Goal: Navigation & Orientation: Find specific page/section

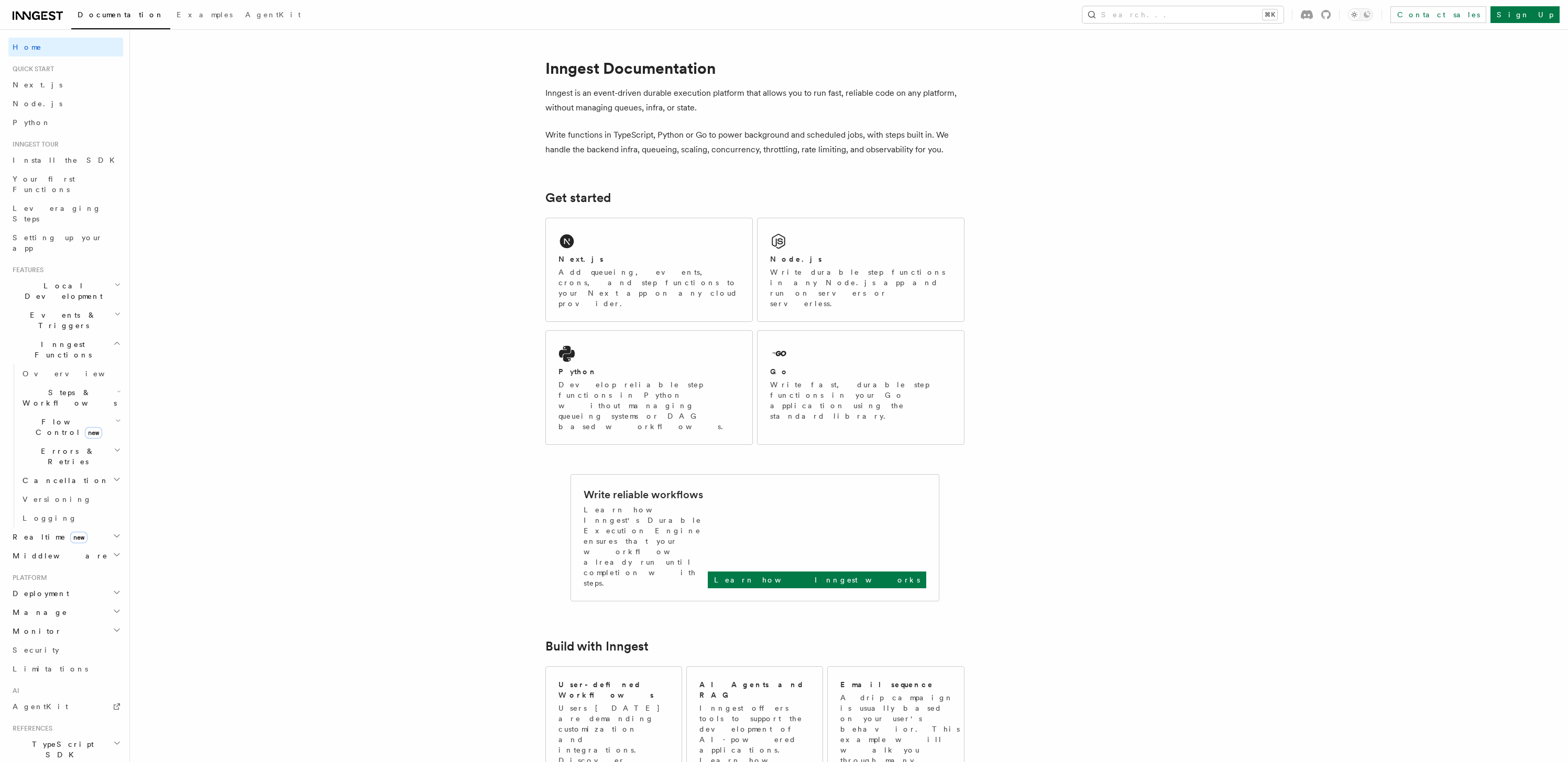
click at [17, 13] on icon at bounding box center [23, 16] width 15 height 8
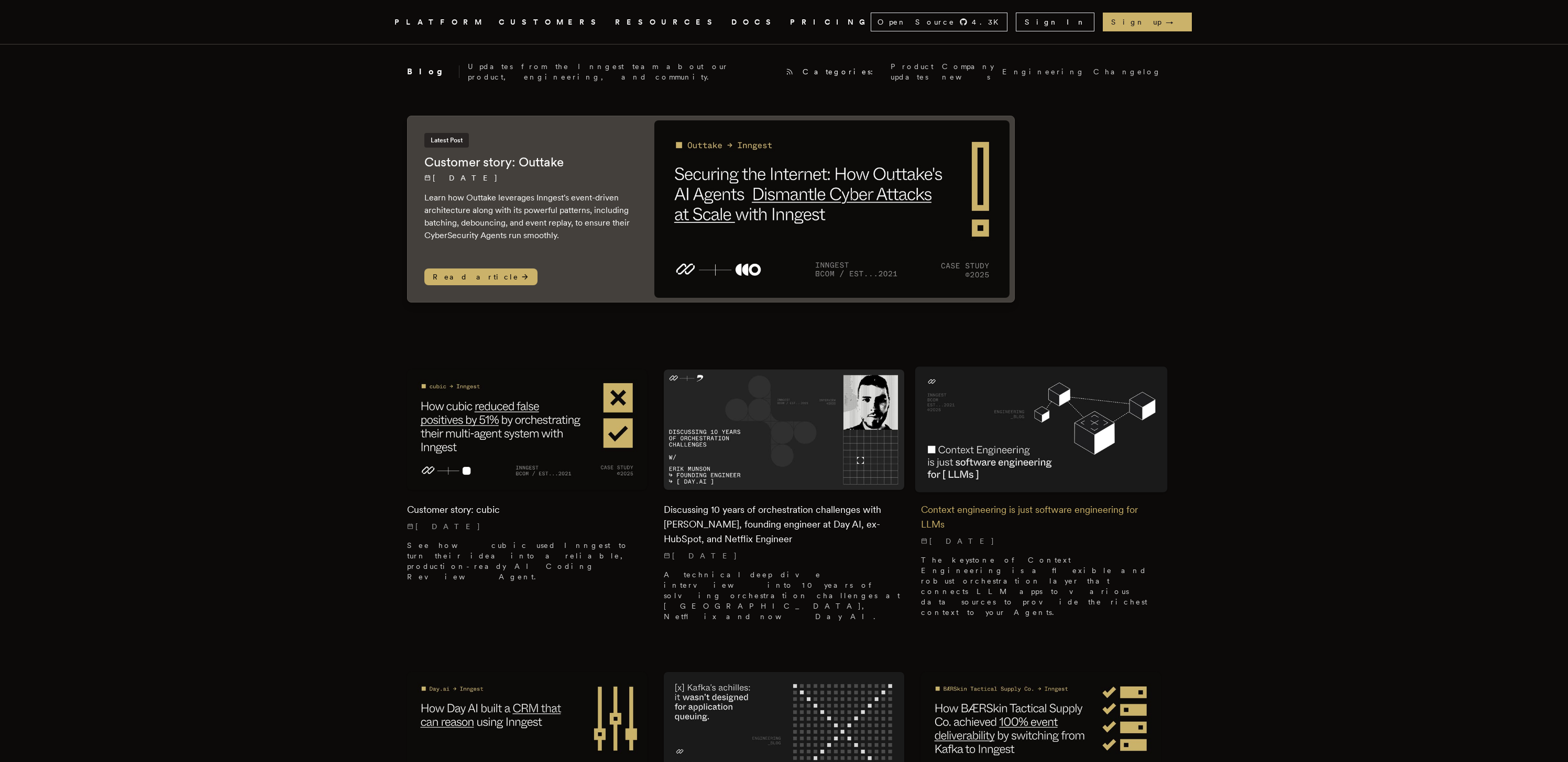
scroll to position [206, 0]
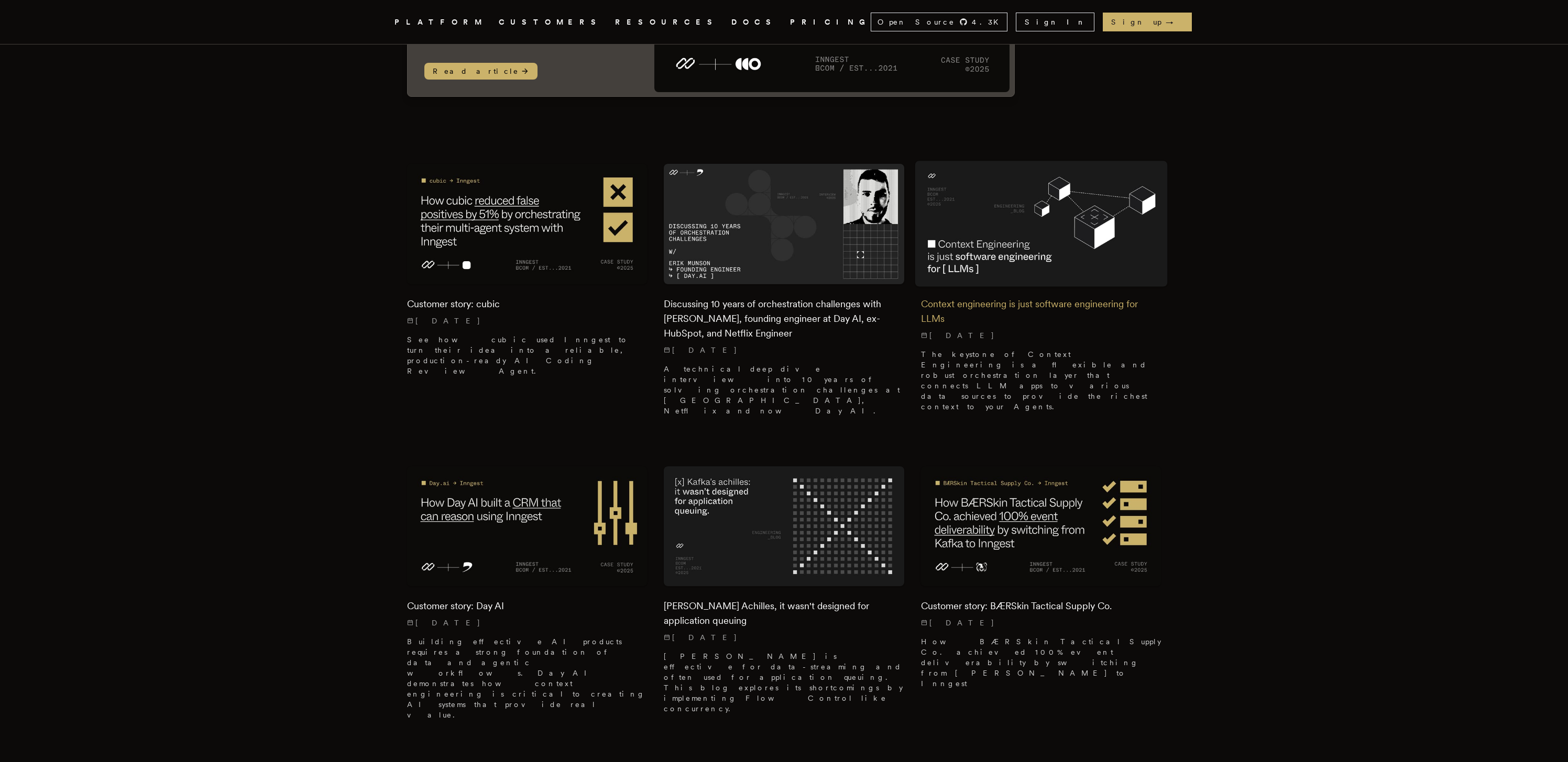
click at [1065, 261] on img at bounding box center [1041, 224] width 253 height 126
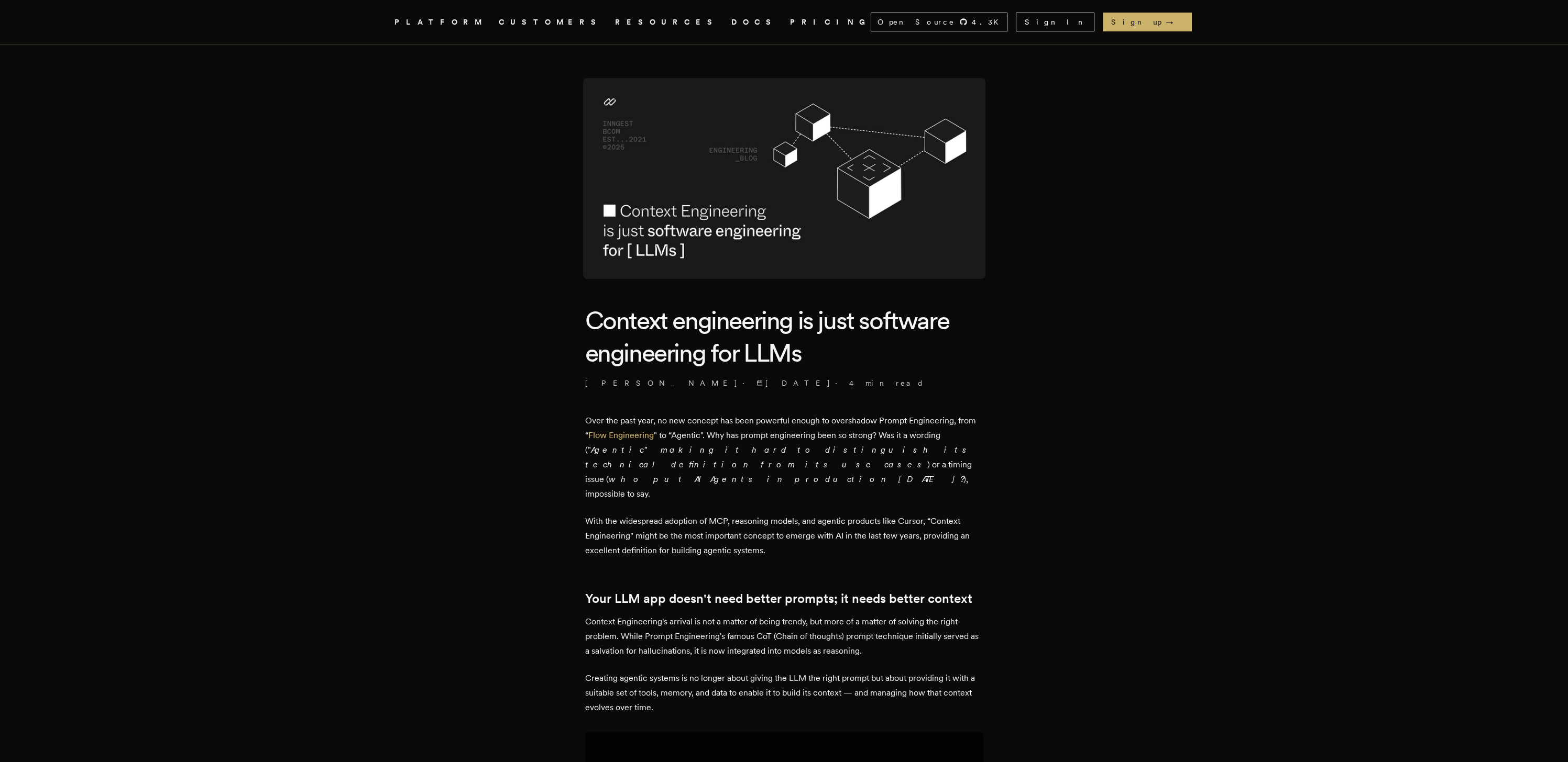
click at [563, 27] on link "CUSTOMERS" at bounding box center [551, 22] width 104 height 13
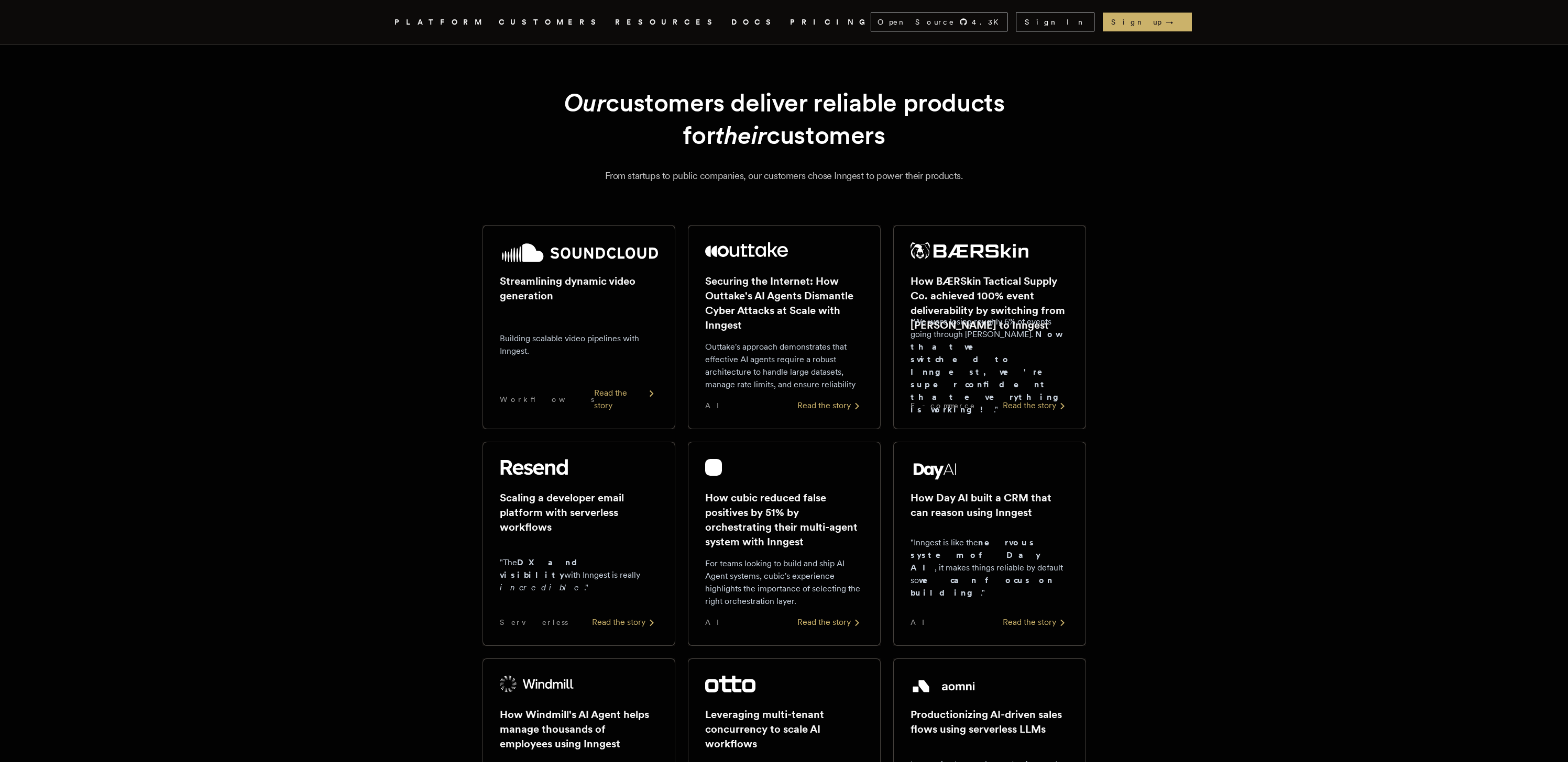
click at [676, 27] on div "PLATFORM CUSTOMERS RESOURCES DOCS PRICING" at bounding box center [632, 22] width 476 height 13
click at [790, 22] on link "PRICING" at bounding box center [830, 22] width 81 height 13
